Goal: Information Seeking & Learning: Learn about a topic

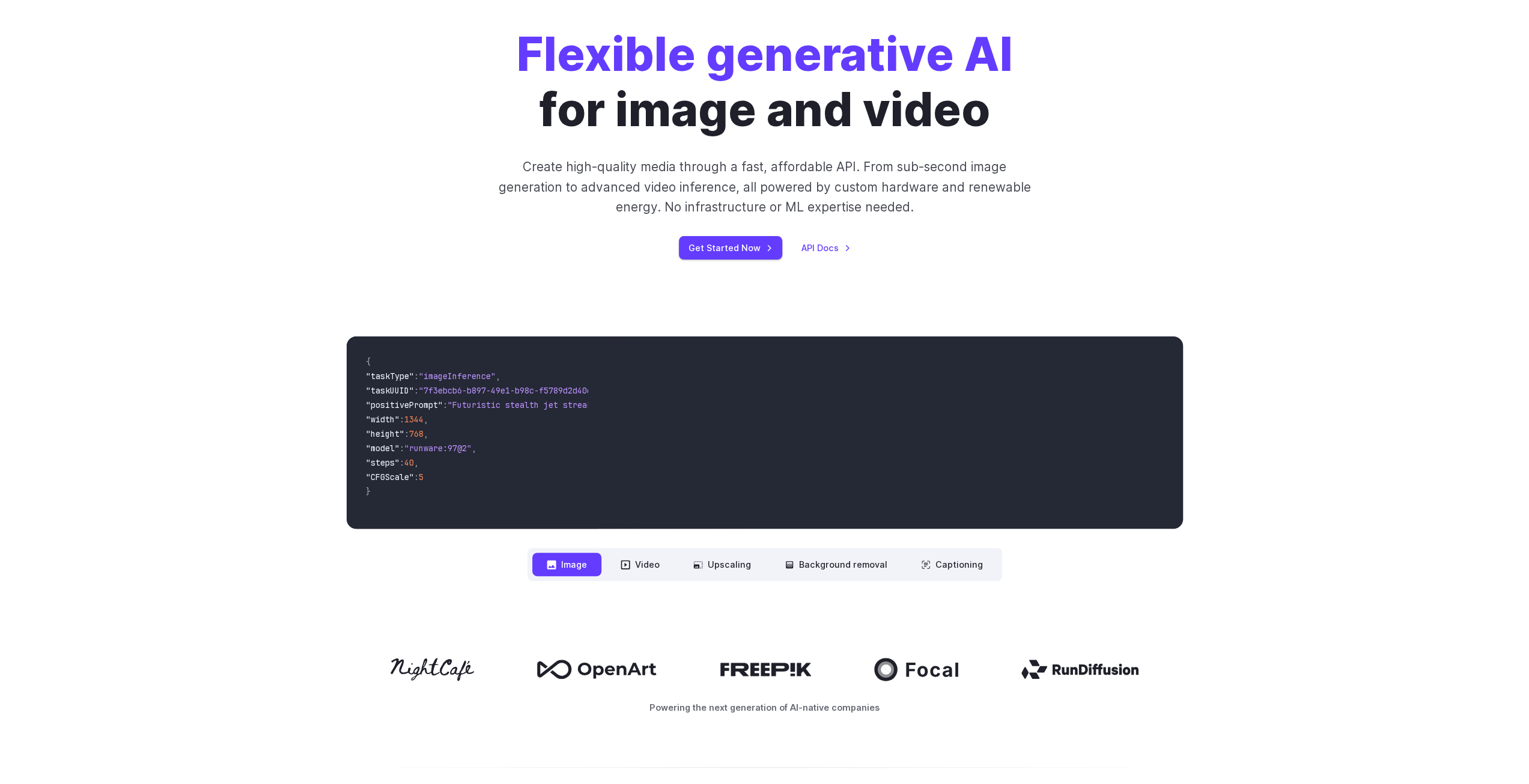
scroll to position [60, 0]
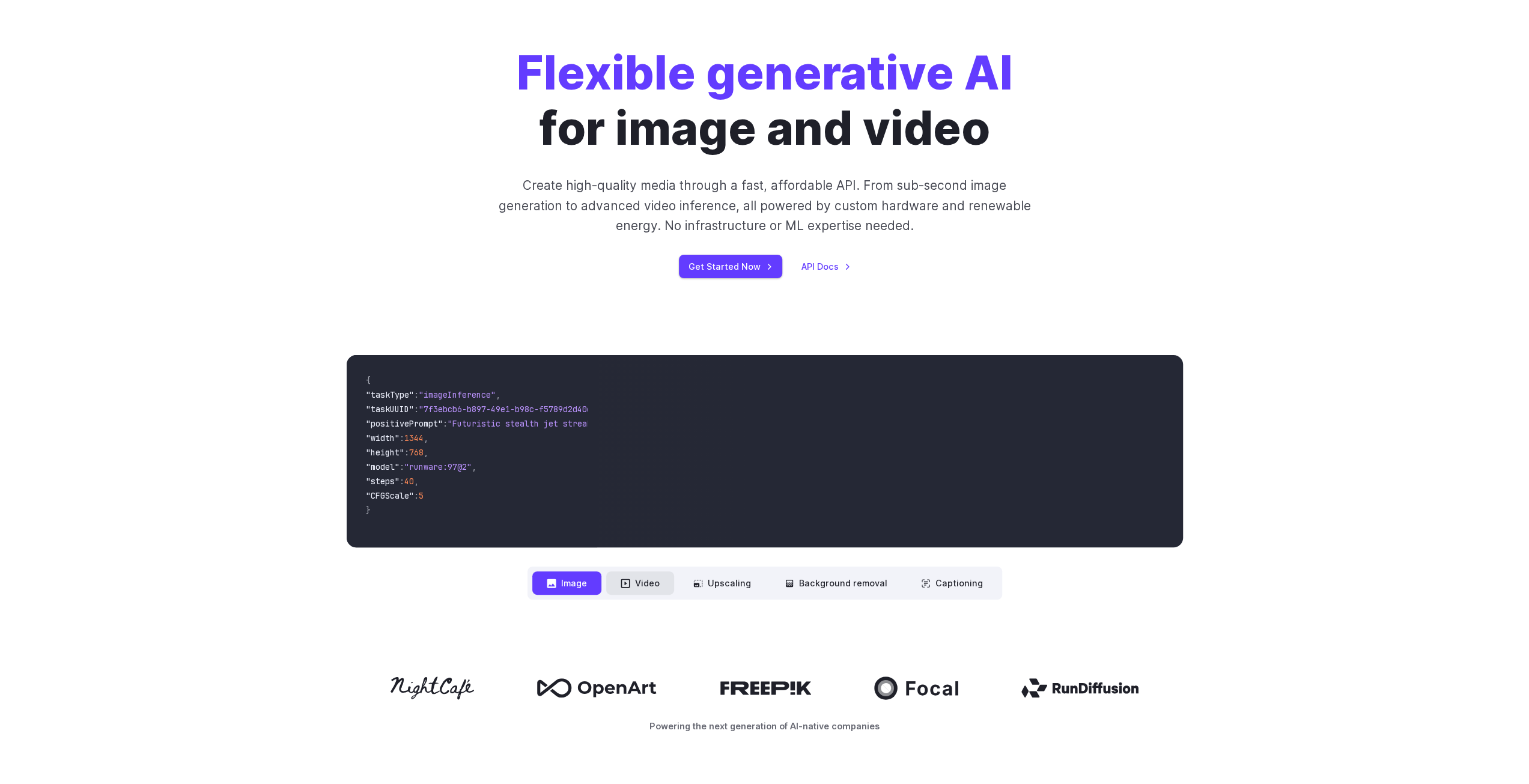
click at [645, 587] on button "Video" at bounding box center [640, 582] width 68 height 24
click at [713, 582] on button "Upscaling" at bounding box center [722, 582] width 86 height 24
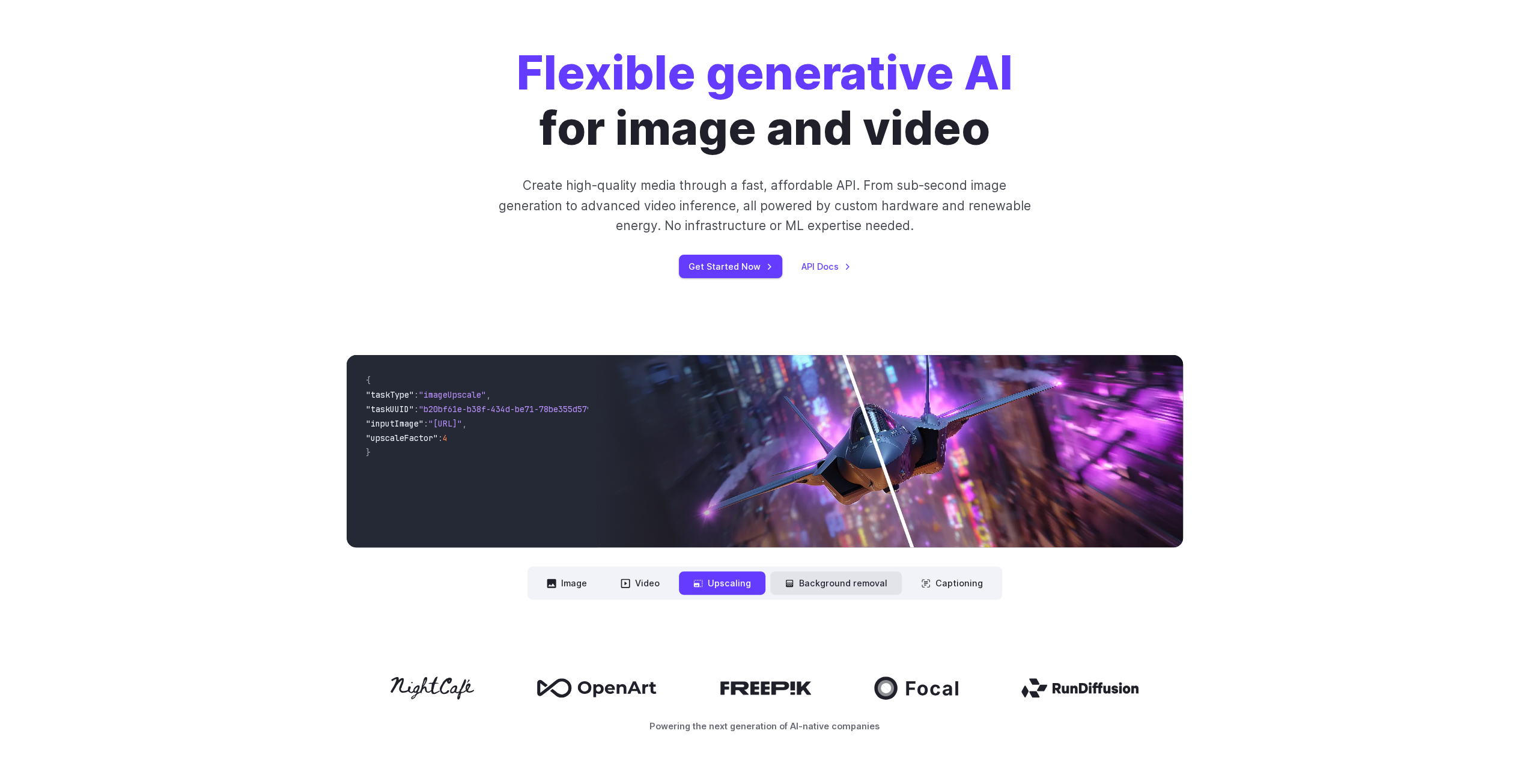
click at [801, 587] on button "Background removal" at bounding box center [836, 582] width 132 height 24
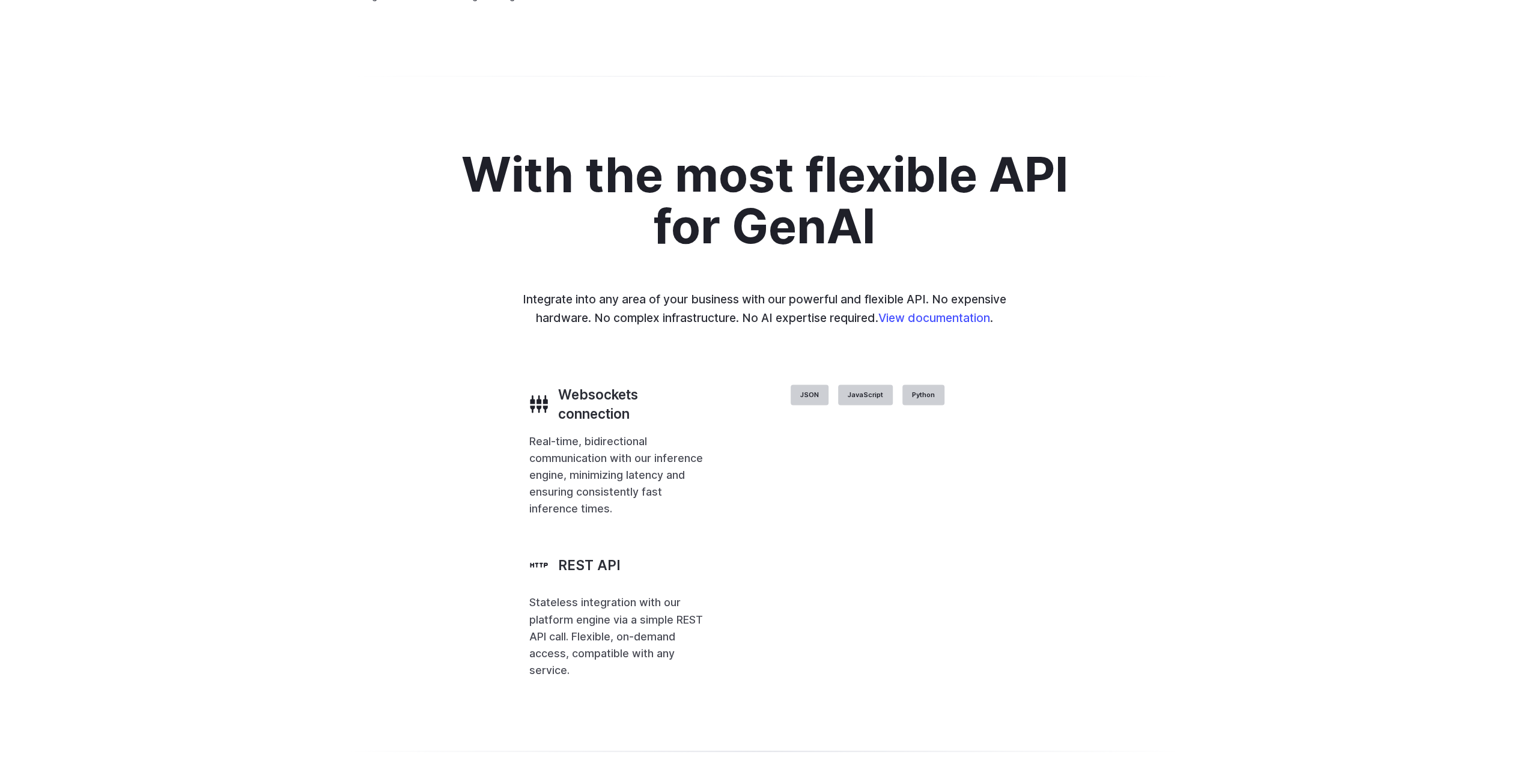
scroll to position [2102, 0]
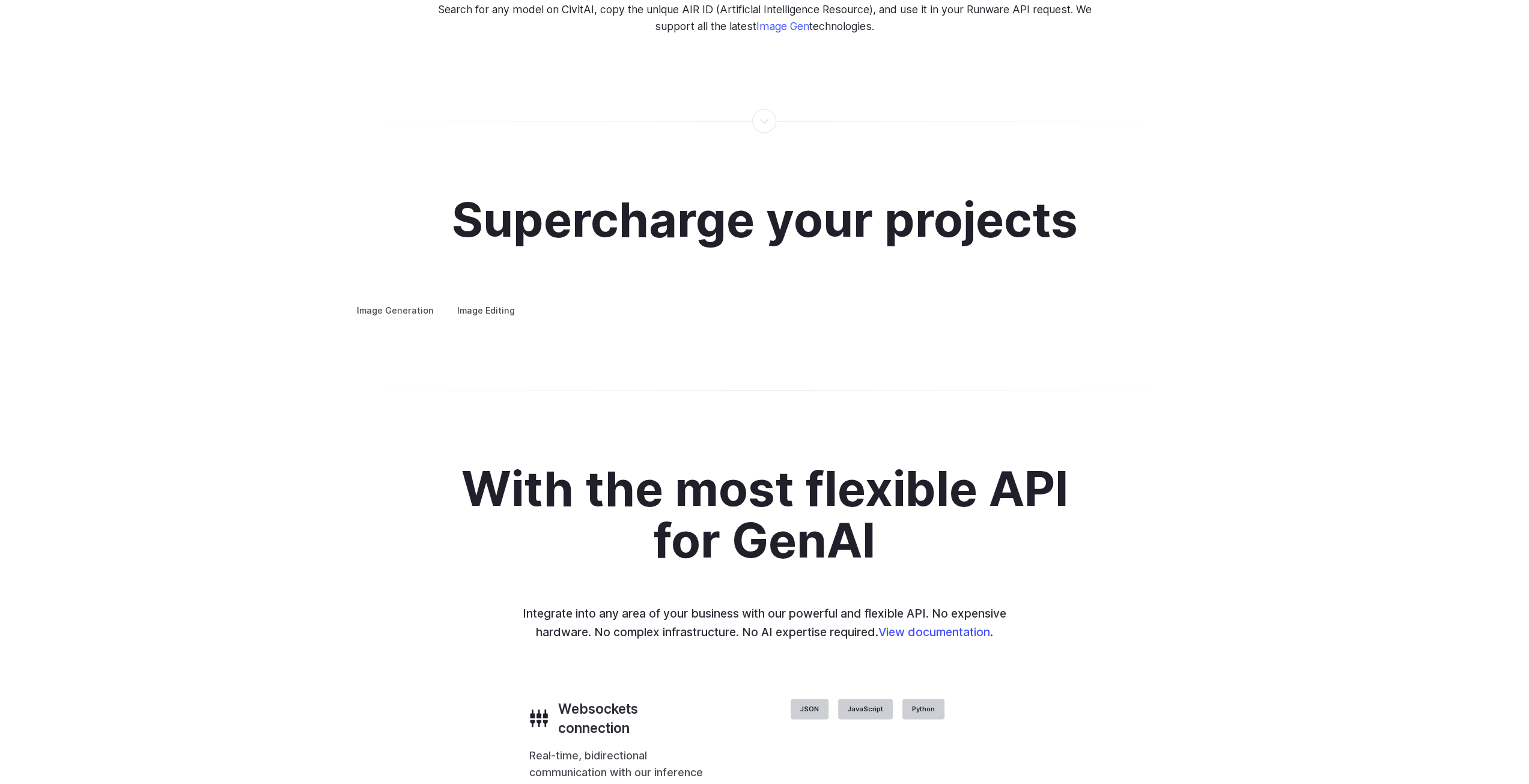
click at [0, 0] on h3 "Concept design" at bounding box center [0, 0] width 0 height 0
click at [0, 0] on details "Creative styling Generate fun, unique images without photo editing or graphic d…" at bounding box center [0, 0] width 0 height 0
click at [0, 0] on h3 "Creative styling" at bounding box center [0, 0] width 0 height 0
click at [0, 0] on h3 "Architecture" at bounding box center [0, 0] width 0 height 0
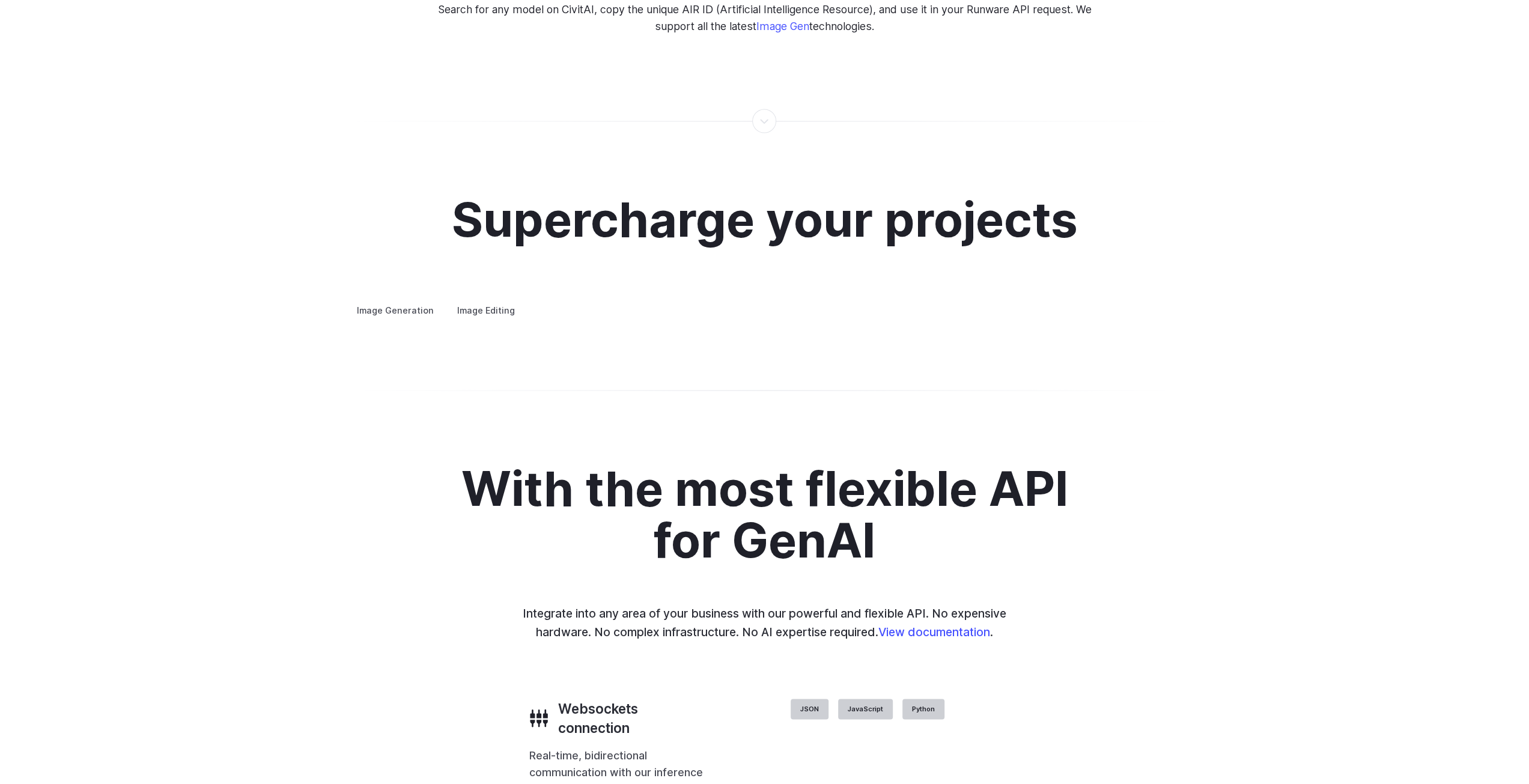
click at [0, 0] on h3 "Product design" at bounding box center [0, 0] width 0 height 0
click at [0, 0] on h3 "Personalized assets" at bounding box center [0, 0] width 0 height 0
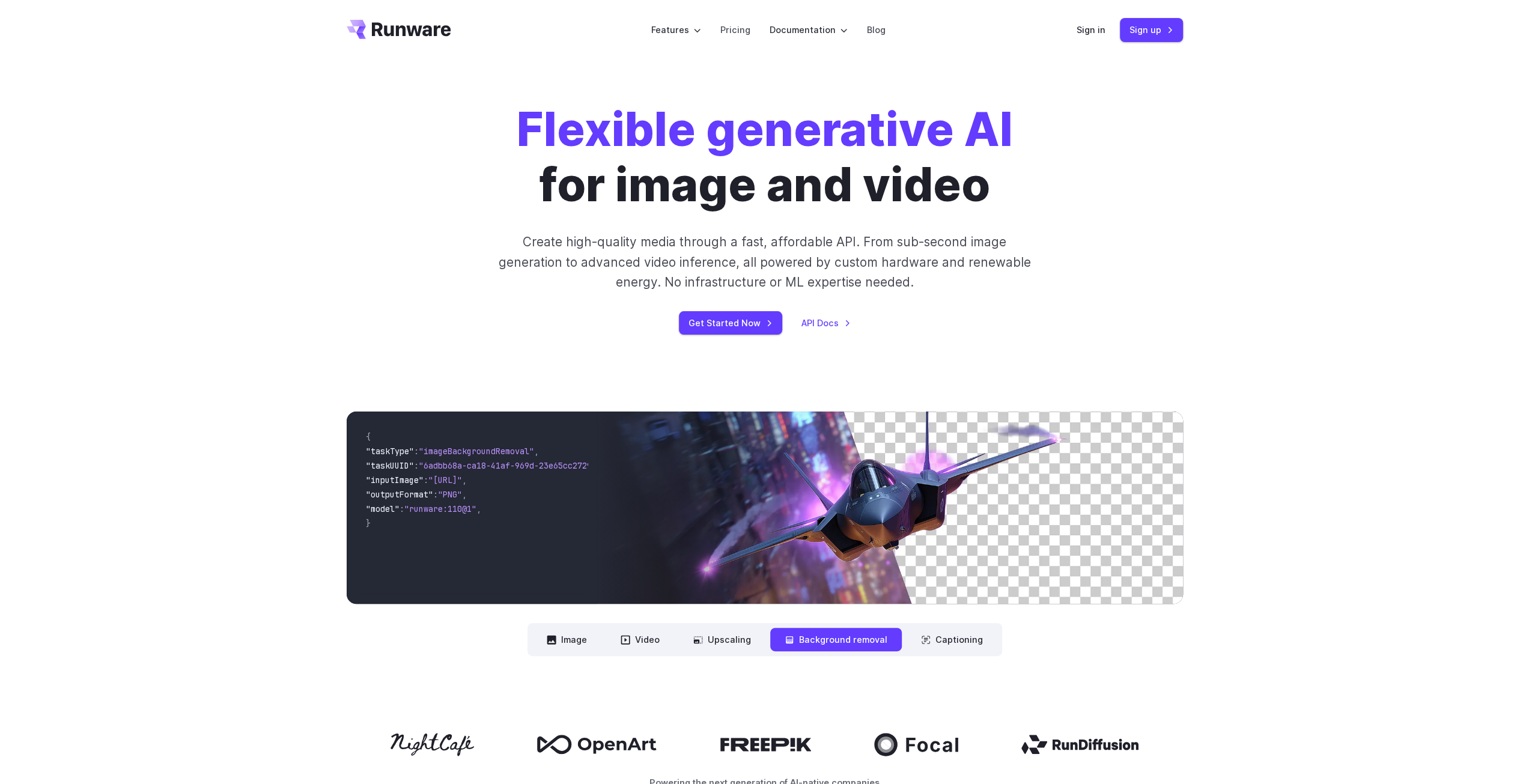
scroll to position [0, 0]
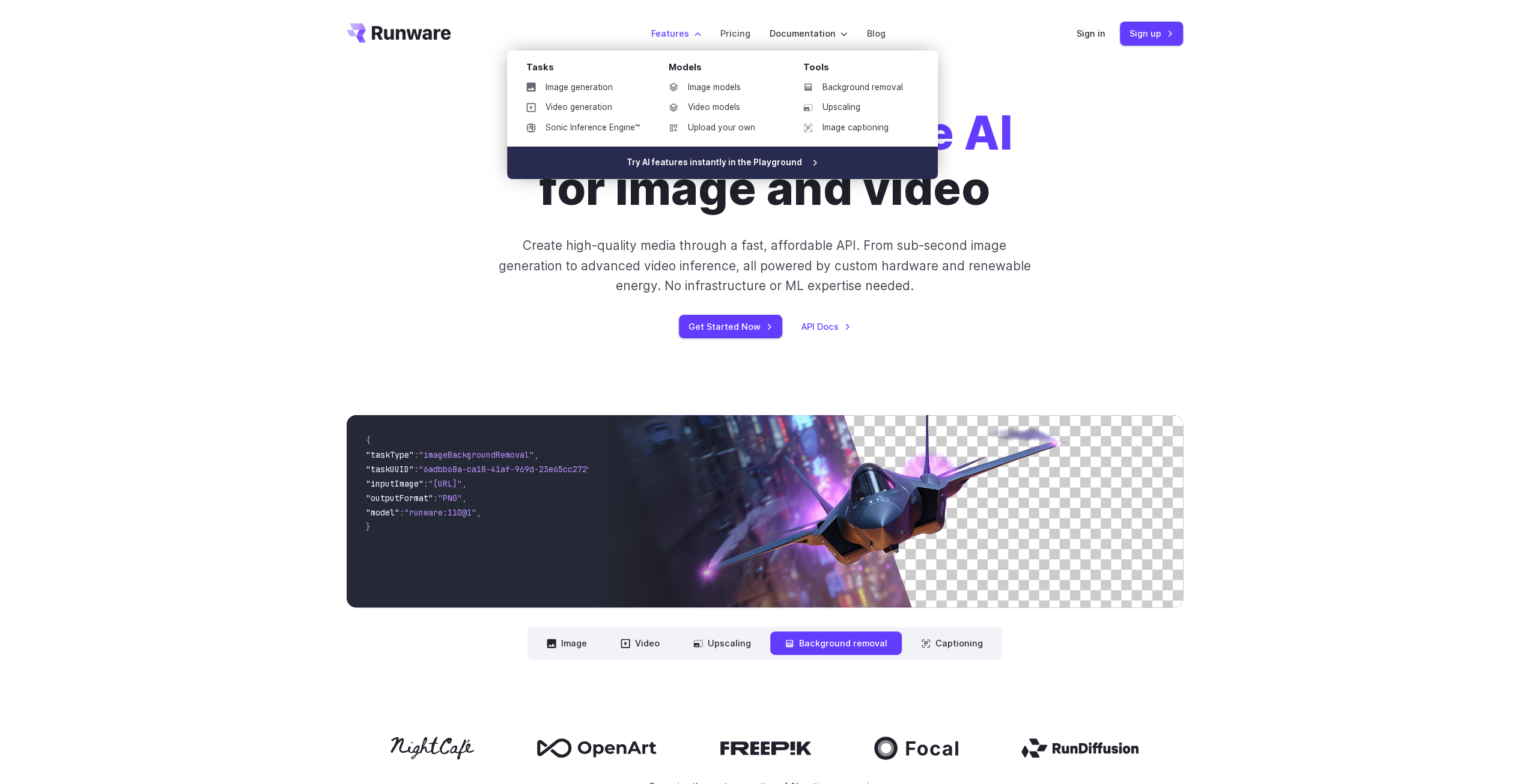
click at [674, 167] on link "Try AI features instantly in the Playground" at bounding box center [722, 162] width 431 height 32
